Goal: Task Accomplishment & Management: Manage account settings

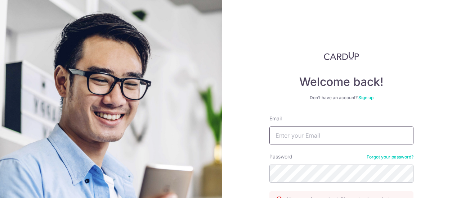
type input "[EMAIL_ADDRESS][DOMAIN_NAME]"
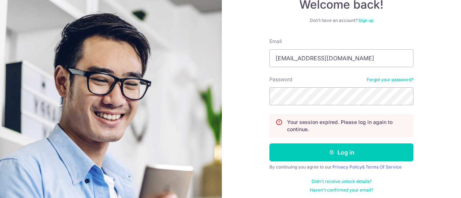
scroll to position [80, 0]
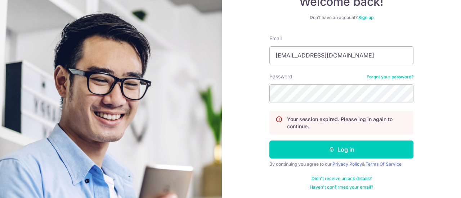
click at [342, 158] on form "Email [EMAIL_ADDRESS][DOMAIN_NAME] Password Forgot your password? Your session …" at bounding box center [341, 113] width 144 height 156
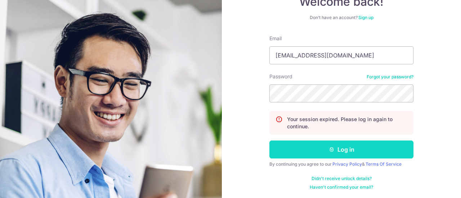
click at [344, 149] on button "Log in" at bounding box center [341, 150] width 144 height 18
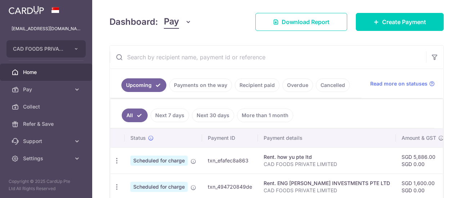
scroll to position [81, 0]
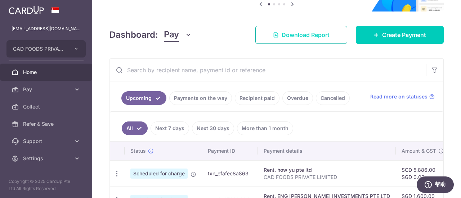
click at [295, 34] on span "Download Report" at bounding box center [306, 35] width 48 height 9
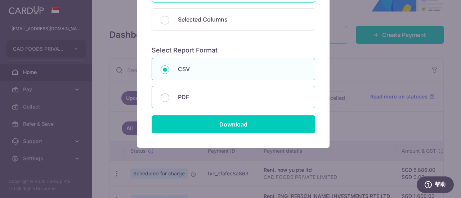
scroll to position [122, 0]
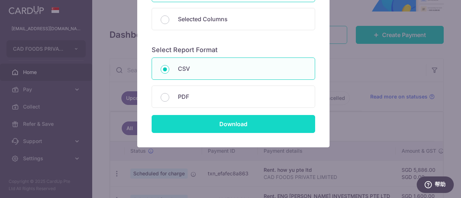
click at [234, 121] on input "Download" at bounding box center [234, 124] width 164 height 18
